Goal: Go to known website: Access a specific website the user already knows

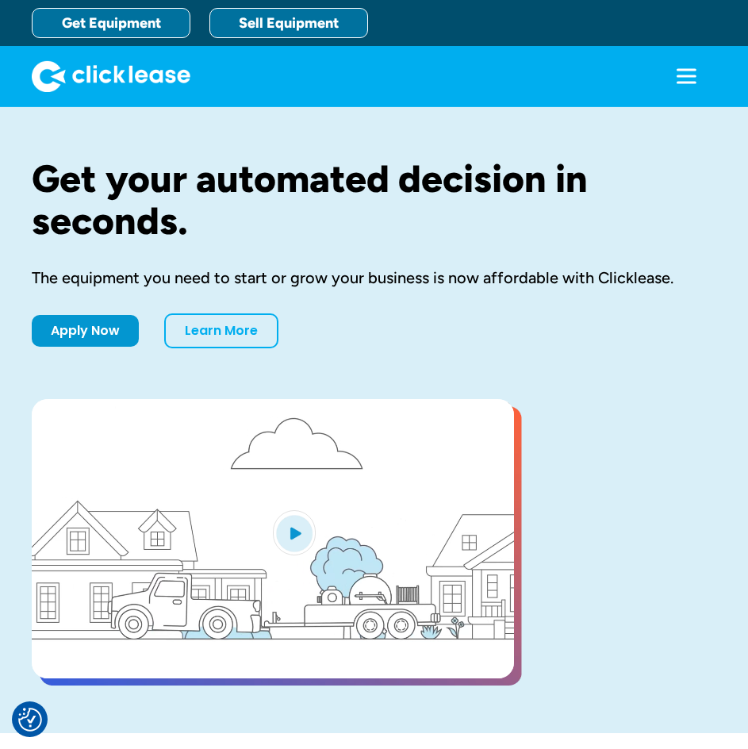
click at [297, 20] on link "Sell Equipment" at bounding box center [288, 23] width 159 height 30
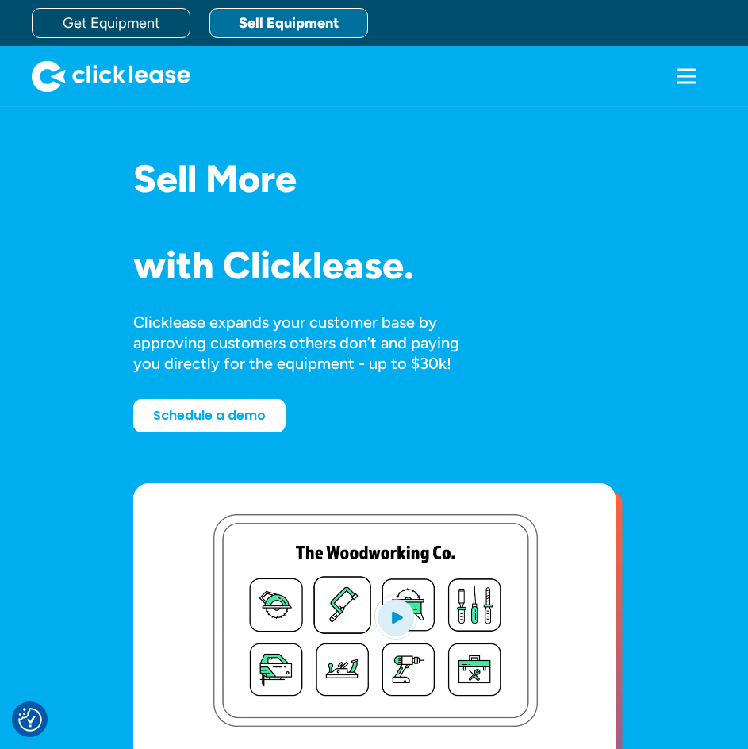
click at [688, 81] on icon "menu" at bounding box center [687, 76] width 32 height 32
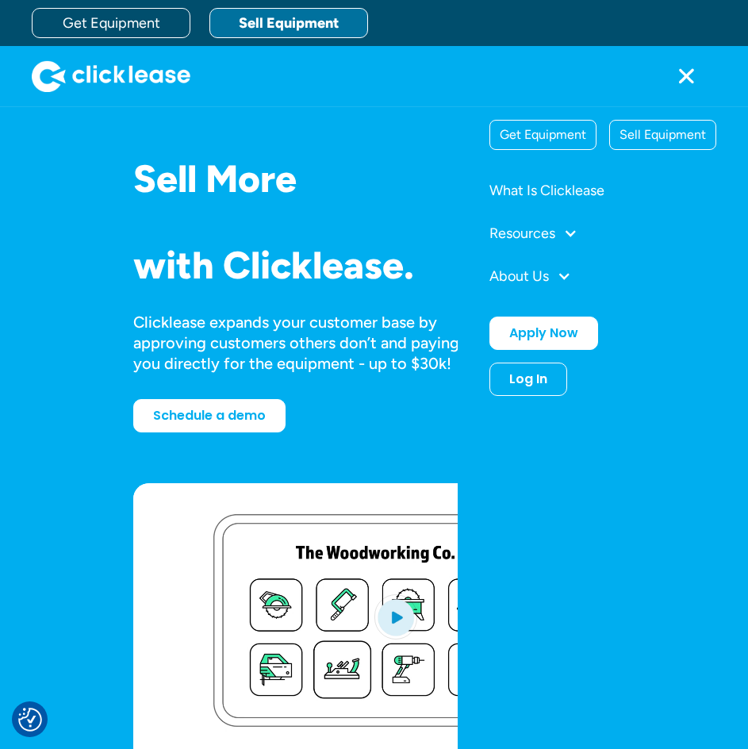
click at [532, 377] on div "Log In" at bounding box center [528, 379] width 38 height 16
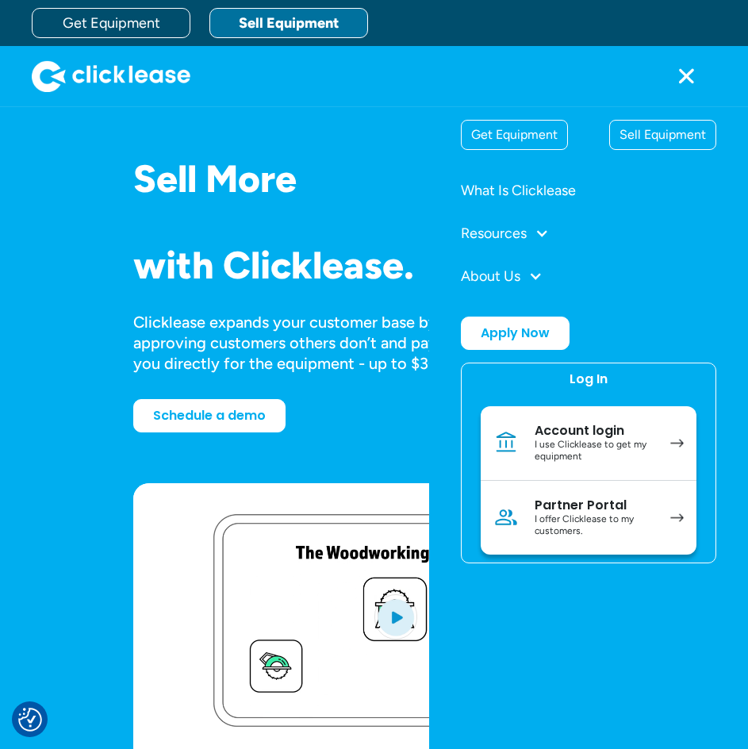
click at [578, 514] on div "I offer Clicklease to my customers." at bounding box center [595, 525] width 120 height 25
